Goal: Task Accomplishment & Management: Complete application form

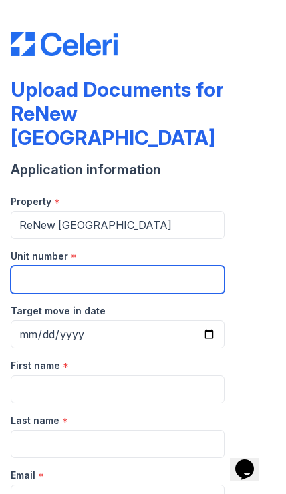
click at [39, 266] on input "Unit number" at bounding box center [118, 280] width 214 height 28
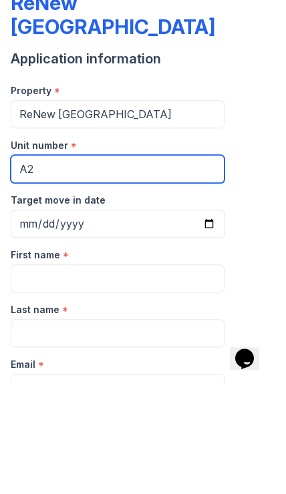
type input "A2"
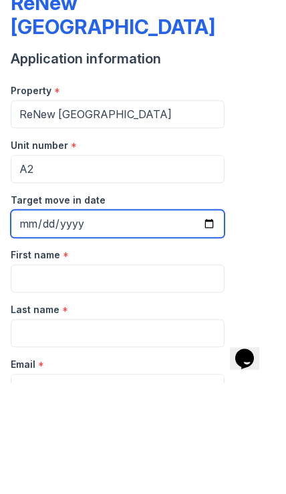
click at [40, 321] on input "Target move in date" at bounding box center [118, 335] width 214 height 28
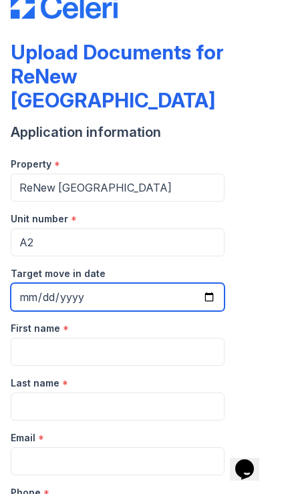
scroll to position [43, 0]
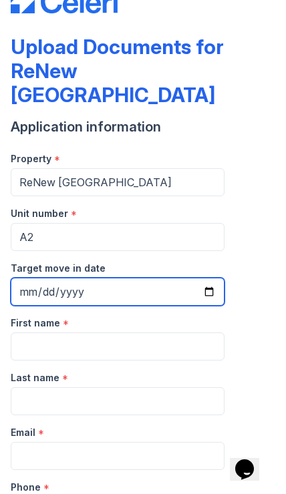
click at [177, 278] on input "[DATE]" at bounding box center [118, 292] width 214 height 28
type input "[DATE]"
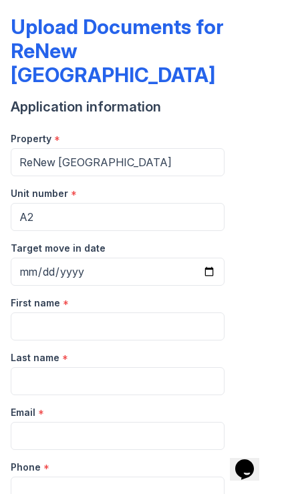
scroll to position [66, 0]
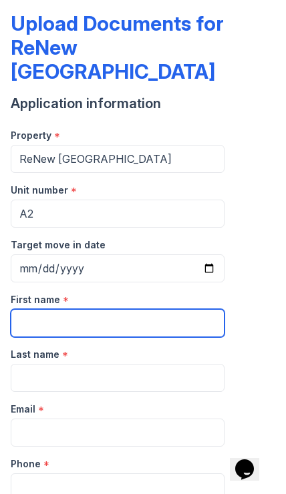
click at [35, 309] on input "First name" at bounding box center [118, 323] width 214 height 28
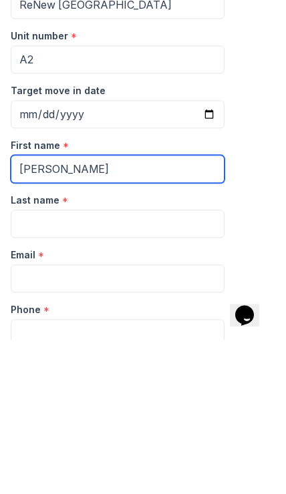
type input "[PERSON_NAME]"
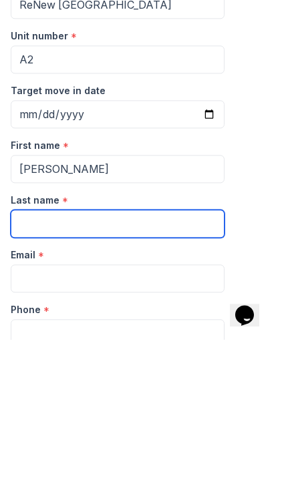
click at [37, 364] on input "Last name" at bounding box center [118, 378] width 214 height 28
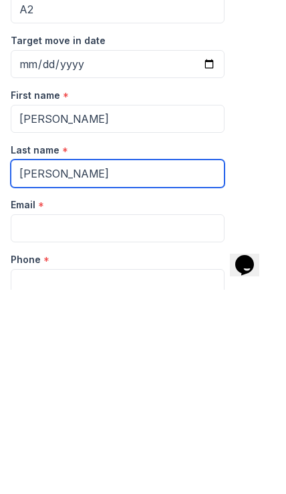
type input "[PERSON_NAME]"
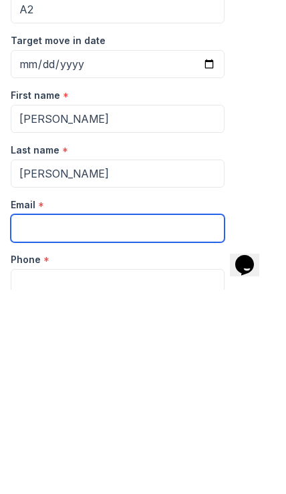
click at [29, 419] on input "Email" at bounding box center [118, 433] width 214 height 28
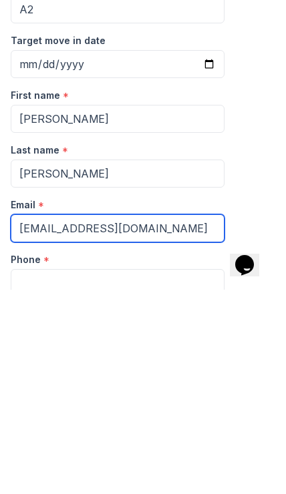
type input "[EMAIL_ADDRESS][DOMAIN_NAME]"
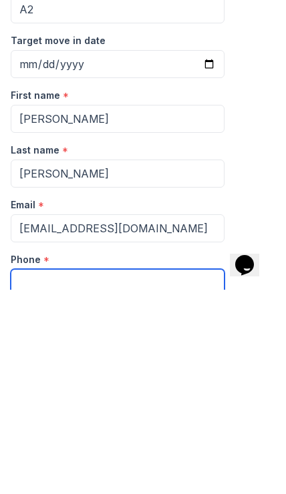
click at [41, 474] on input "Phone" at bounding box center [118, 488] width 214 height 28
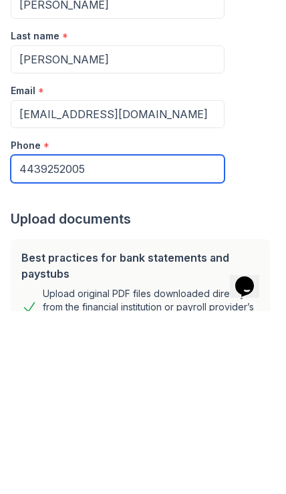
scroll to position [202, 0]
type input "4439252005"
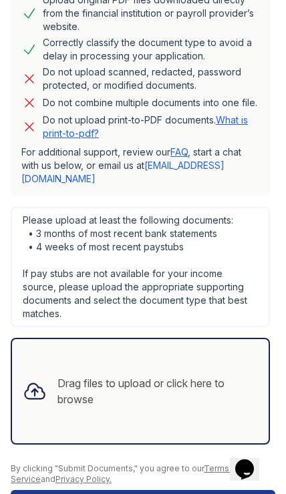
scroll to position [678, 0]
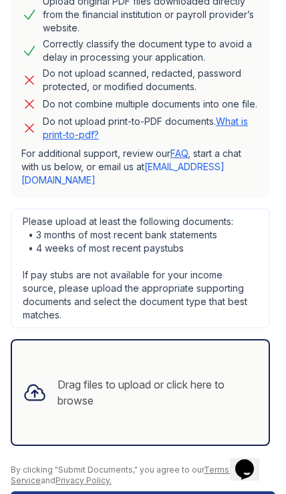
click at [67, 377] on div "Drag files to upload or click here to browse" at bounding box center [157, 393] width 200 height 32
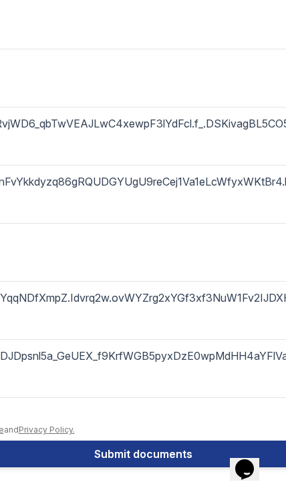
scroll to position [1073, 0]
click at [89, 459] on button "Submit documents" at bounding box center [143, 454] width 801 height 27
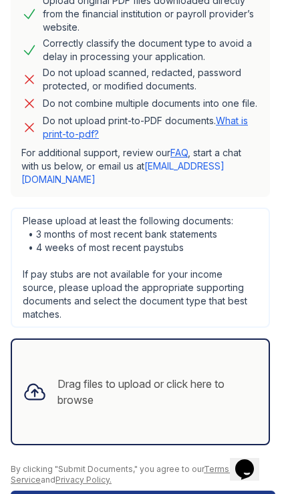
scroll to position [678, 0]
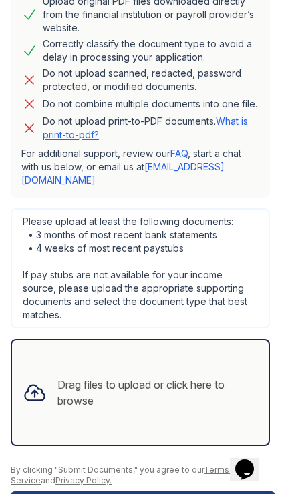
click at [221, 377] on div "Drag files to upload or click here to browse" at bounding box center [157, 393] width 200 height 32
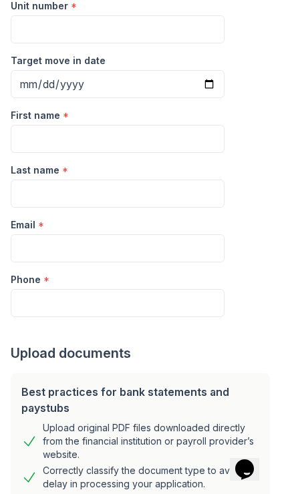
scroll to position [228, 0]
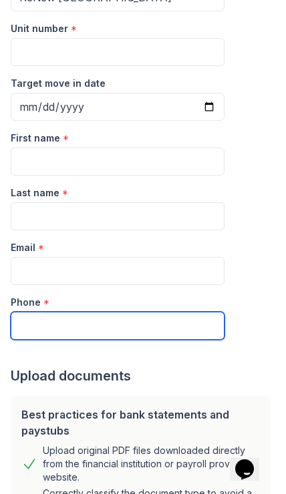
click at [31, 312] on input "Phone" at bounding box center [118, 326] width 214 height 28
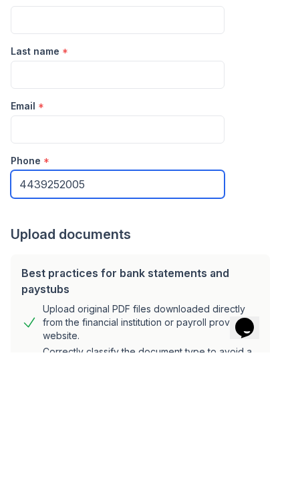
type input "4439252005"
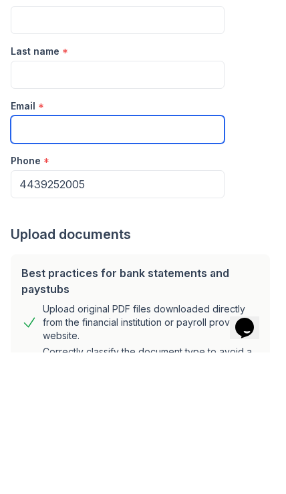
click at [35, 257] on input "Email" at bounding box center [118, 271] width 214 height 28
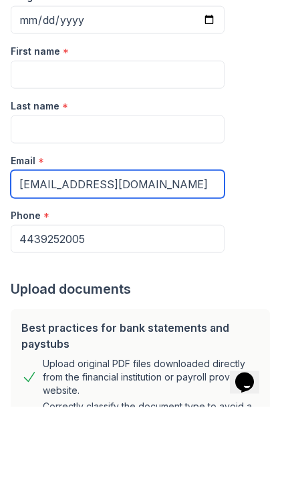
type input "[EMAIL_ADDRESS][DOMAIN_NAME]"
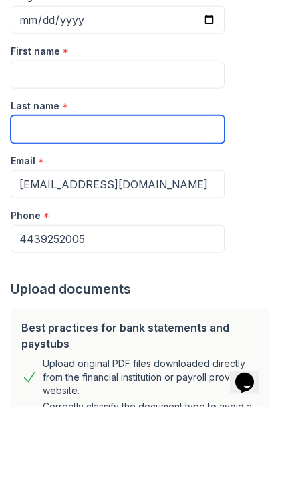
click at [36, 202] on input "Last name" at bounding box center [118, 216] width 214 height 28
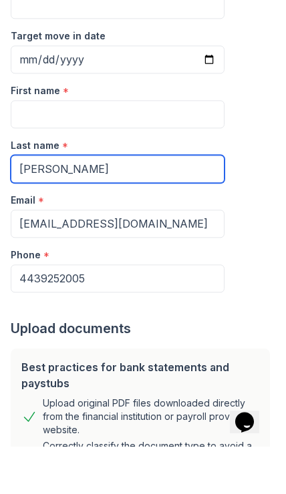
type input "[PERSON_NAME]"
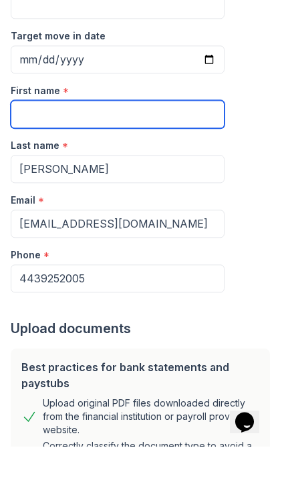
click at [31, 148] on input "First name" at bounding box center [118, 162] width 214 height 28
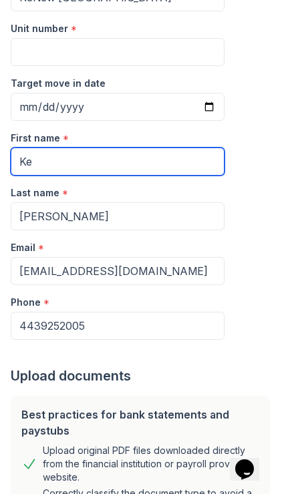
type input "K"
type input "[PERSON_NAME]"
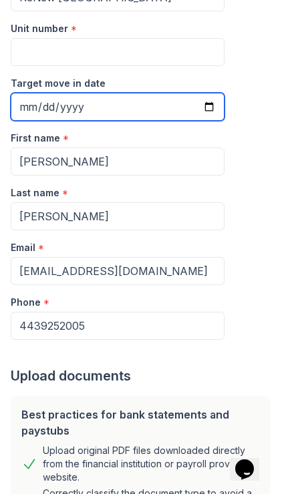
click at [27, 93] on input "Target move in date" at bounding box center [118, 107] width 214 height 28
type input "[DATE]"
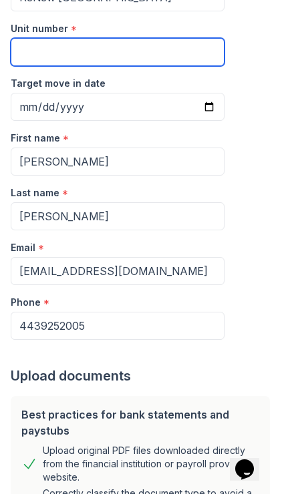
click at [19, 38] on input "Unit number" at bounding box center [118, 52] width 214 height 28
type input "A2"
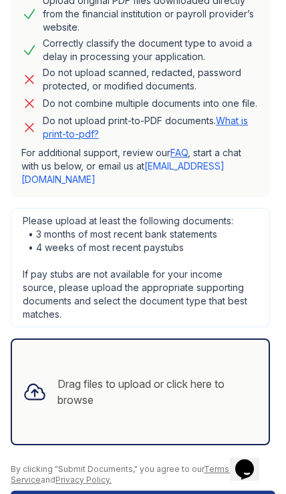
scroll to position [678, 0]
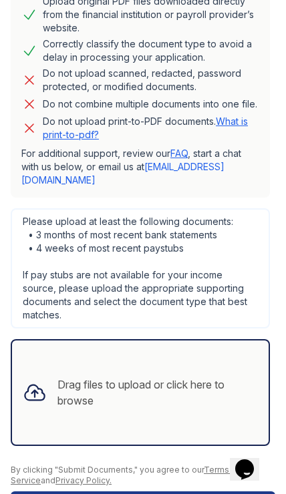
click at [32, 76] on icon at bounding box center [29, 80] width 8 height 8
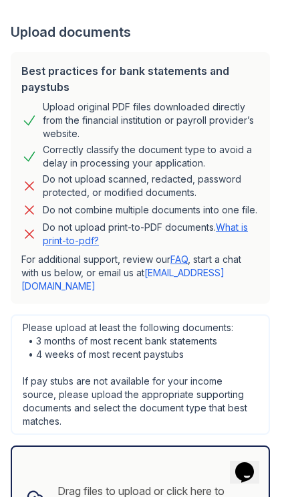
scroll to position [572, 0]
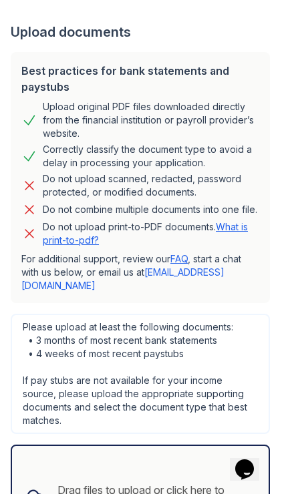
click at [57, 221] on link "What is print-to-pdf?" at bounding box center [145, 233] width 205 height 25
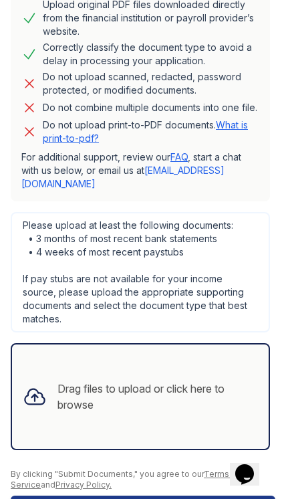
scroll to position [674, 0]
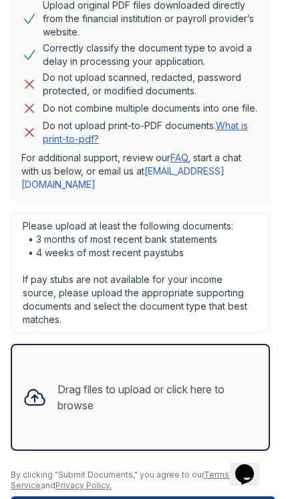
click at [89, 381] on div "Drag files to upload or click here to browse" at bounding box center [157, 397] width 200 height 32
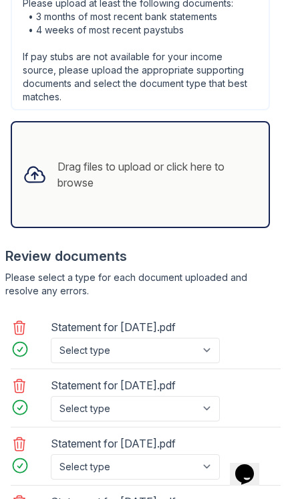
scroll to position [910, 0]
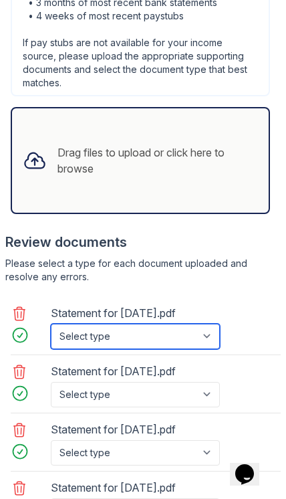
click at [206, 323] on select "Select type Paystub Bank Statement Offer Letter Tax Documents Benefit Award Let…" at bounding box center [135, 335] width 169 height 25
select select "paystub"
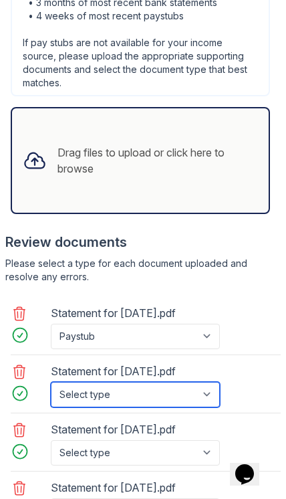
click at [203, 382] on select "Select type Paystub Bank Statement Offer Letter Tax Documents Benefit Award Let…" at bounding box center [135, 394] width 169 height 25
select select "paystub"
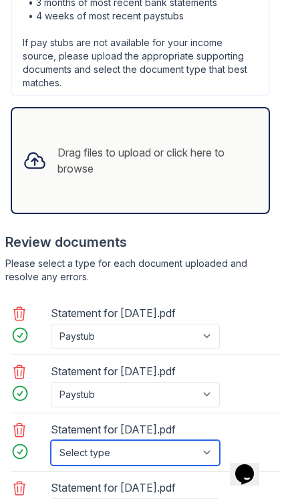
click at [207, 440] on select "Select type Paystub Bank Statement Offer Letter Tax Documents Benefit Award Let…" at bounding box center [135, 452] width 169 height 25
select select "paystub"
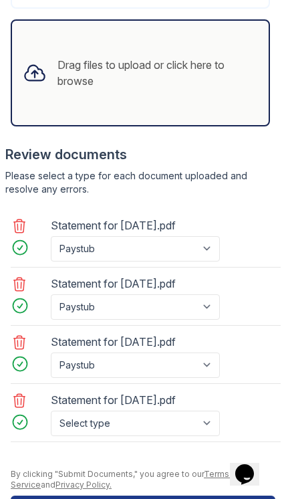
scroll to position [997, 0]
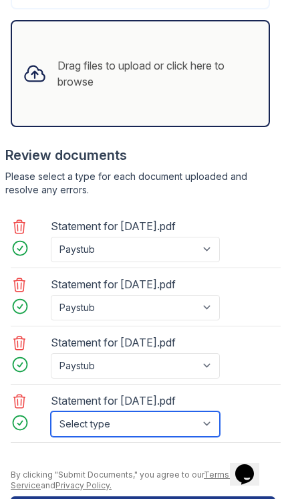
click at [206, 411] on select "Select type Paystub Bank Statement Offer Letter Tax Documents Benefit Award Let…" at bounding box center [135, 423] width 169 height 25
select select "paystub"
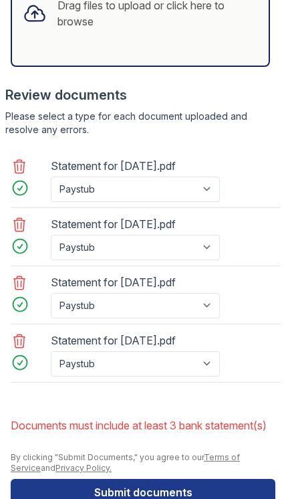
scroll to position [1088, 0]
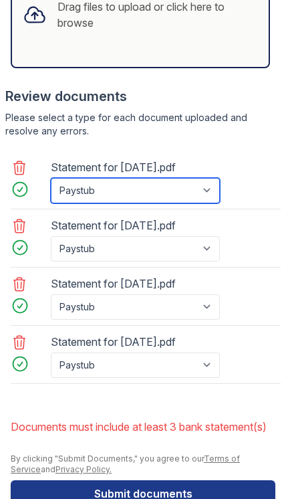
click at [206, 178] on select "Paystub Bank Statement Offer Letter Tax Documents Benefit Award Letter Investme…" at bounding box center [135, 190] width 169 height 25
select select "bank_statement"
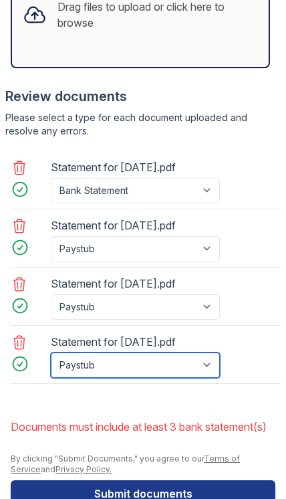
click at [212, 352] on select "Paystub Bank Statement Offer Letter Tax Documents Benefit Award Letter Investme…" at bounding box center [135, 364] width 169 height 25
select select "bank_statement"
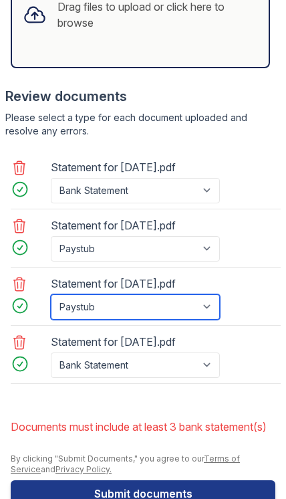
click at [204, 294] on select "Paystub Bank Statement Offer Letter Tax Documents Benefit Award Letter Investme…" at bounding box center [135, 306] width 169 height 25
select select "bank_statement"
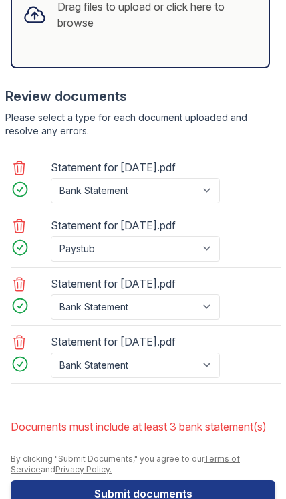
click at [187, 480] on button "Submit documents" at bounding box center [143, 493] width 265 height 27
